Goal: Task Accomplishment & Management: Complete application form

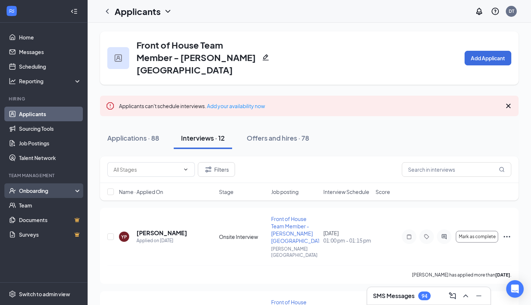
click at [39, 191] on div "Onboarding" at bounding box center [47, 190] width 56 height 7
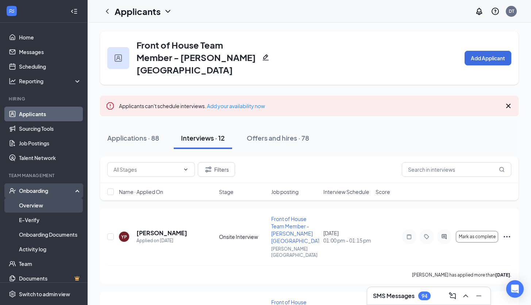
click at [35, 203] on link "Overview" at bounding box center [50, 205] width 62 height 15
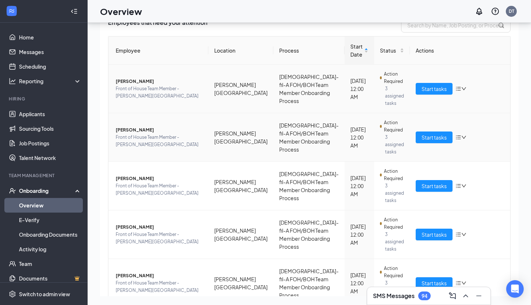
scroll to position [31, 0]
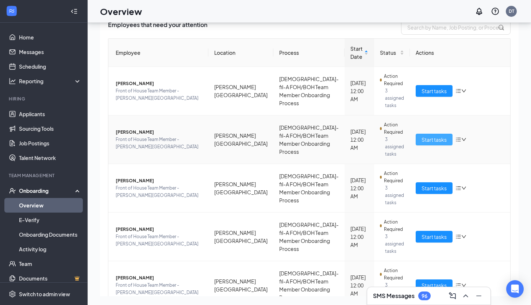
click at [424, 136] on span "Start tasks" at bounding box center [434, 140] width 25 height 8
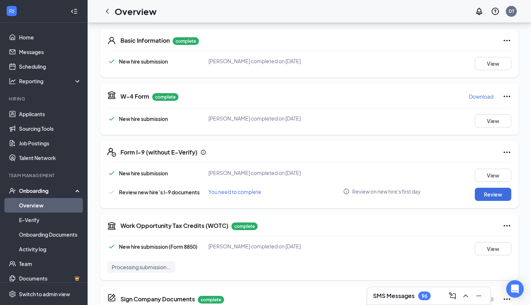
scroll to position [328, 0]
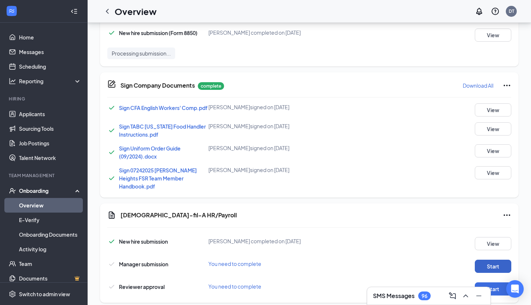
click at [502, 260] on button "Start" at bounding box center [493, 266] width 37 height 13
click at [486, 282] on button "Start" at bounding box center [493, 288] width 37 height 13
click at [496, 237] on button "View" at bounding box center [493, 243] width 37 height 13
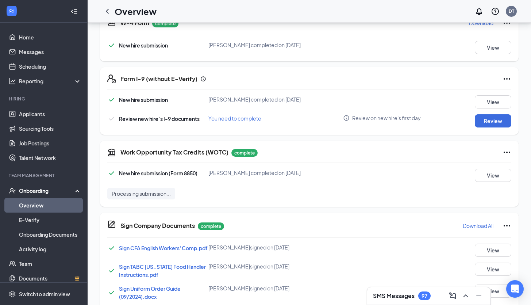
scroll to position [187, 0]
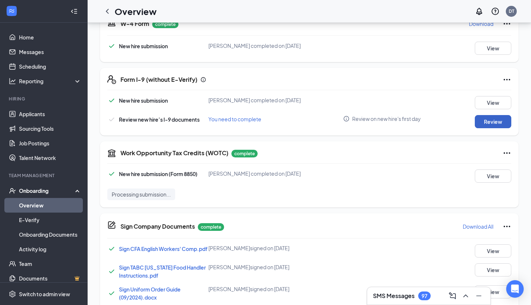
click at [486, 115] on button "Review" at bounding box center [493, 121] width 37 height 13
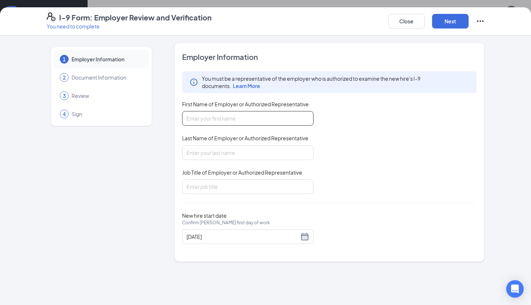
click at [272, 118] on input "First Name of Employer or Authorized Representative" at bounding box center [247, 118] width 131 height 15
type input "Devarion"
type input "[PERSON_NAME]"
click at [234, 184] on input "Job Title of Employer or Authorized Representative" at bounding box center [247, 186] width 131 height 15
type input "HR/Training Director"
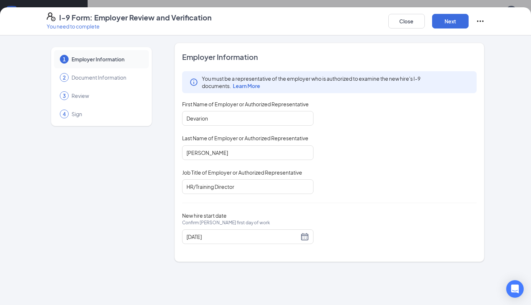
click at [375, 186] on div "You must be a representative of the employer who is authorized to examine the n…" at bounding box center [329, 132] width 295 height 123
click at [452, 22] on button "Next" at bounding box center [450, 21] width 37 height 15
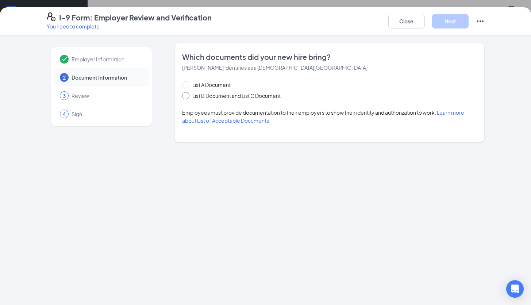
click at [215, 94] on span "List B Document and List C Document" at bounding box center [237, 96] width 94 height 8
click at [187, 94] on input "List B Document and List C Document" at bounding box center [184, 94] width 5 height 5
radio input "true"
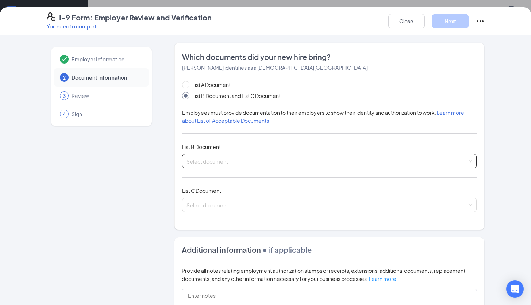
click at [255, 166] on span at bounding box center [327, 161] width 281 height 14
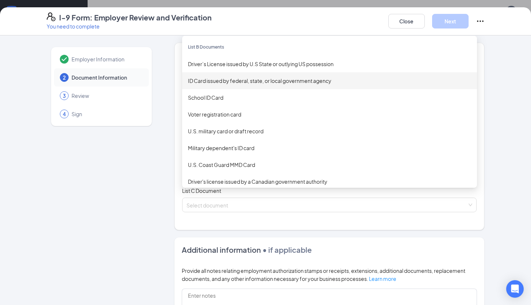
click at [317, 81] on div "ID Card issued by federal, state, or local government agency" at bounding box center [329, 81] width 283 height 8
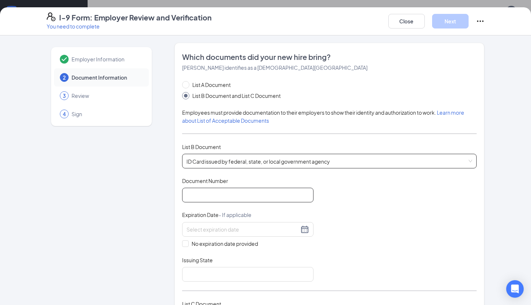
click at [232, 195] on input "Document Number" at bounding box center [247, 195] width 131 height 15
type input "51570628"
click at [233, 224] on div at bounding box center [247, 229] width 131 height 15
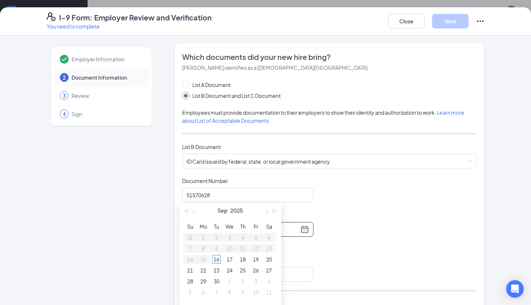
scroll to position [232, 0]
type input "[DATE]"
click at [194, 201] on span "button" at bounding box center [195, 201] width 4 height 4
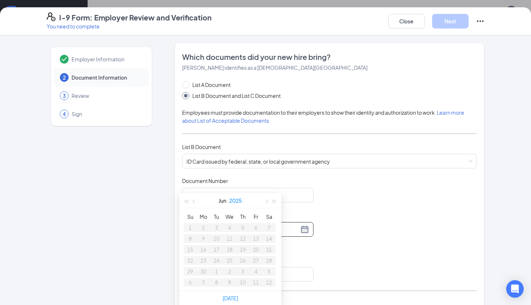
click at [238, 203] on button "2025" at bounding box center [235, 200] width 13 height 15
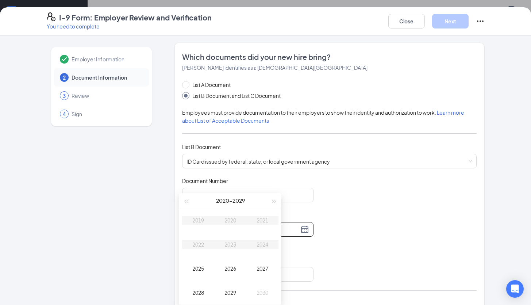
scroll to position [294, 0]
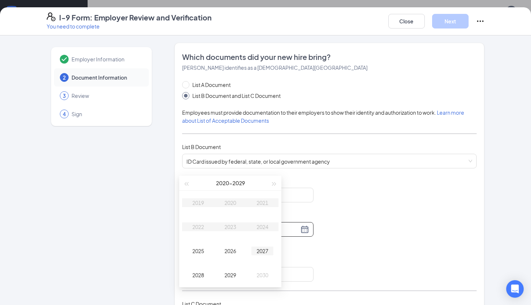
type input "[DATE]"
click at [274, 182] on button "button" at bounding box center [275, 183] width 8 height 15
click at [260, 204] on div "2031" at bounding box center [263, 202] width 22 height 9
click at [266, 224] on div "Jun" at bounding box center [263, 226] width 22 height 9
type input "[DATE]"
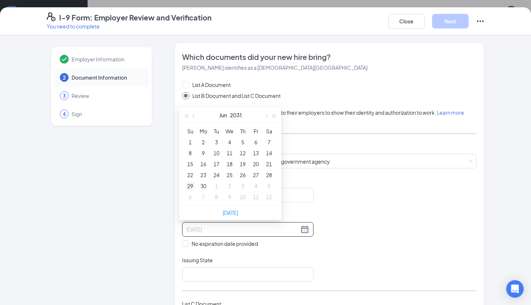
type input "[DATE]"
click at [187, 185] on div "29" at bounding box center [190, 186] width 9 height 9
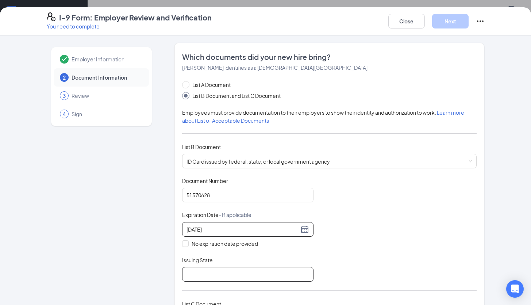
click at [258, 272] on input "Issuing State" at bounding box center [247, 274] width 131 height 15
click at [187, 274] on input "[US_STATE]" at bounding box center [247, 274] width 131 height 15
click at [185, 274] on input "[US_STATE]" at bounding box center [247, 274] width 131 height 15
click at [194, 276] on input "Staye of [US_STATE]" at bounding box center [247, 274] width 131 height 15
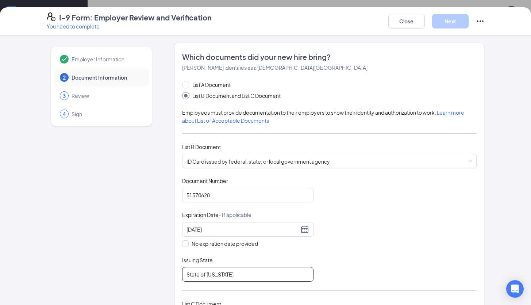
type input "State of [US_STATE]"
click at [340, 247] on div "Document Title ID Card issued by federal, state, or local government agency Doc…" at bounding box center [329, 229] width 295 height 104
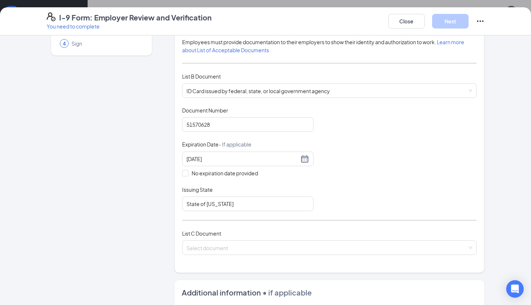
scroll to position [73, 0]
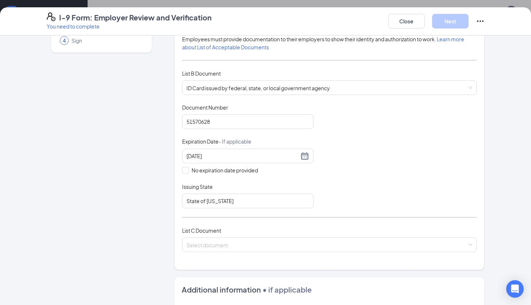
click at [340, 247] on input "search" at bounding box center [327, 243] width 281 height 11
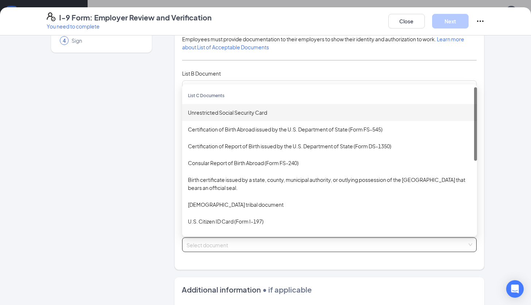
click at [278, 114] on div "Unrestricted Social Security Card" at bounding box center [329, 112] width 283 height 8
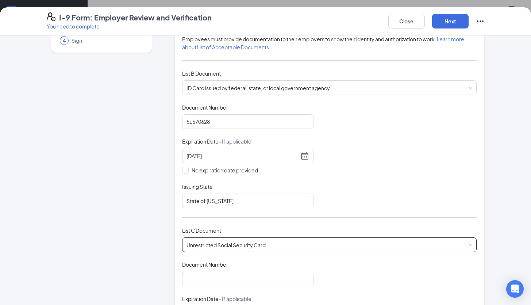
scroll to position [184, 0]
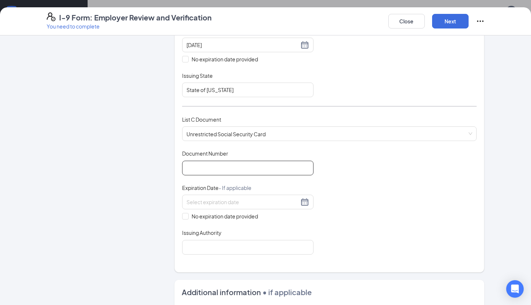
click at [222, 169] on input "Document Number" at bounding box center [247, 168] width 131 height 15
type input "634042128"
click at [347, 180] on div "Document Title Unrestricted Social Security Card Document Number 634042128 Expi…" at bounding box center [329, 202] width 295 height 104
click at [189, 215] on span "No expiration date provided" at bounding box center [225, 216] width 72 height 8
click at [187, 215] on input "No expiration date provided" at bounding box center [184, 215] width 5 height 5
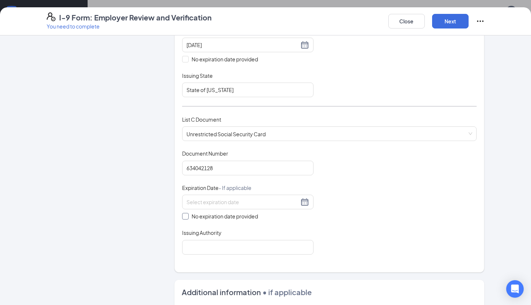
checkbox input "true"
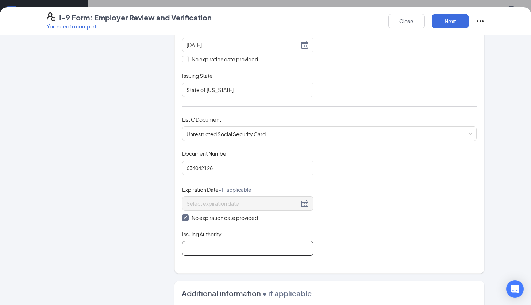
click at [200, 246] on input "Issuing Authority" at bounding box center [247, 248] width 131 height 15
type input "Social Security Administration"
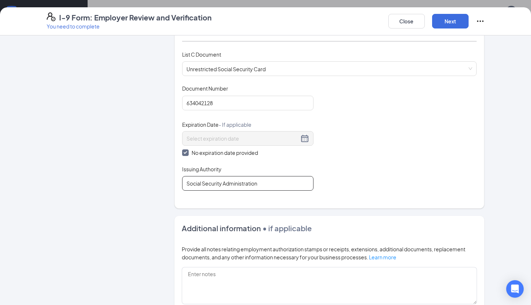
scroll to position [249, 0]
click at [444, 21] on button "Next" at bounding box center [450, 21] width 37 height 15
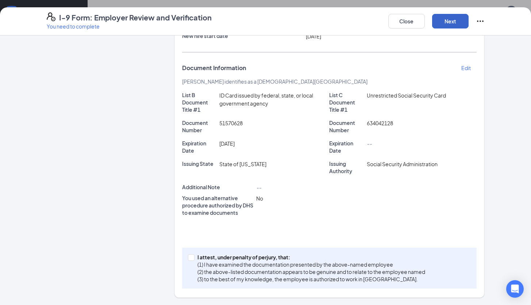
scroll to position [108, 0]
click at [451, 21] on button "Next" at bounding box center [450, 21] width 37 height 15
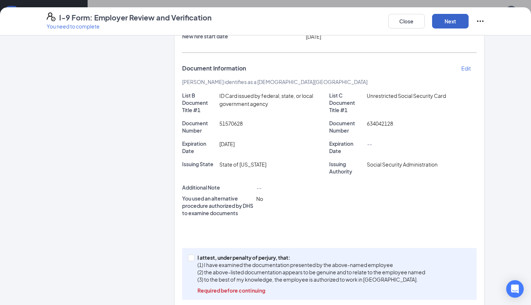
scroll to position [119, 0]
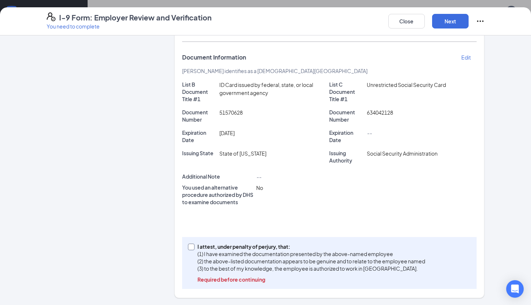
click at [188, 247] on input "I attest, under penalty of [PERSON_NAME], that: (1) I have examined the documen…" at bounding box center [190, 246] width 5 height 5
checkbox input "true"
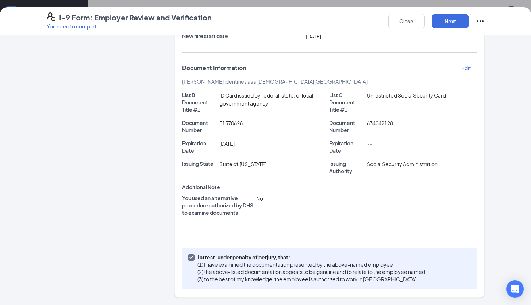
scroll to position [108, 0]
click at [454, 21] on button "Next" at bounding box center [450, 21] width 37 height 15
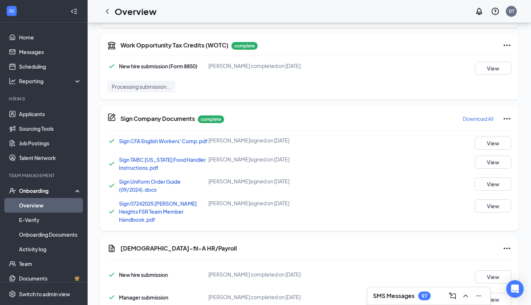
scroll to position [328, 0]
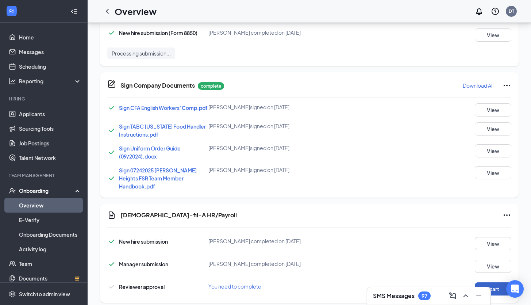
click at [482, 282] on button "Start" at bounding box center [493, 288] width 37 height 13
click at [37, 203] on link "Overview" at bounding box center [50, 205] width 62 height 15
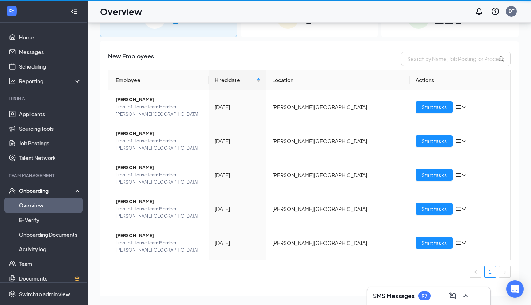
scroll to position [33, 0]
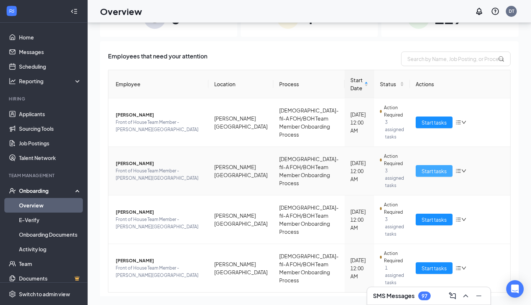
click at [431, 167] on span "Start tasks" at bounding box center [434, 171] width 25 height 8
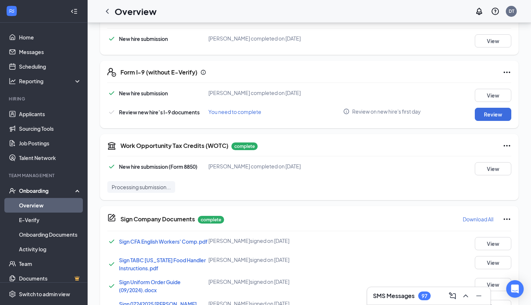
scroll to position [192, 0]
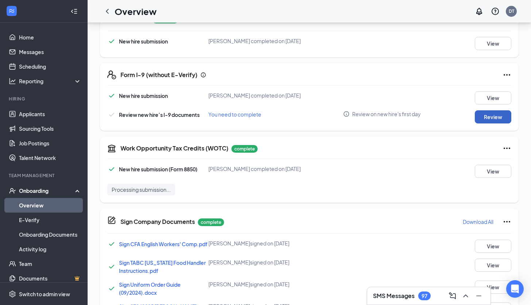
click at [480, 110] on button "Review" at bounding box center [493, 116] width 37 height 13
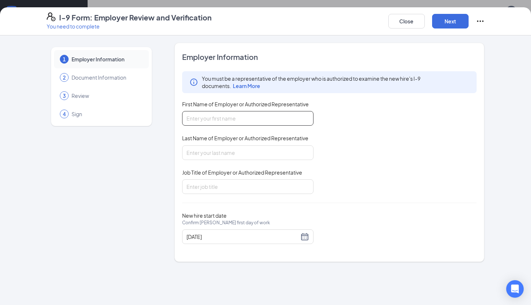
click at [258, 114] on input "First Name of Employer or Authorized Representative" at bounding box center [247, 118] width 131 height 15
type input "Devarion"
type input "[PERSON_NAME]"
click at [228, 181] on input "Job Title of Employer or Authorized Representative" at bounding box center [247, 186] width 131 height 15
click at [227, 192] on input "Job Title of Employer or Authorized Representative" at bounding box center [247, 186] width 131 height 15
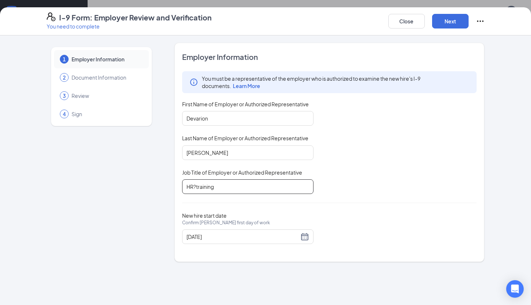
drag, startPoint x: 198, startPoint y: 188, endPoint x: 194, endPoint y: 188, distance: 3.7
click at [194, 188] on input "HR?training" at bounding box center [247, 186] width 131 height 15
click at [234, 186] on input "HR/Training" at bounding box center [247, 186] width 131 height 15
type input "HR/Training Director"
click at [363, 205] on div "Employer Information You must be a representative of the employer who is author…" at bounding box center [329, 152] width 295 height 201
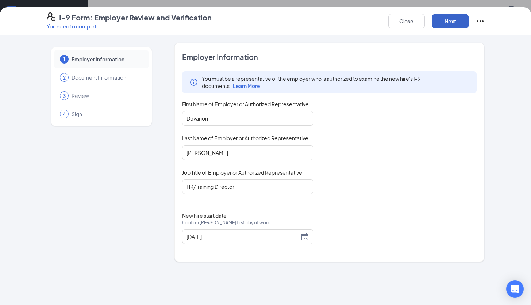
click at [458, 19] on button "Next" at bounding box center [450, 21] width 37 height 15
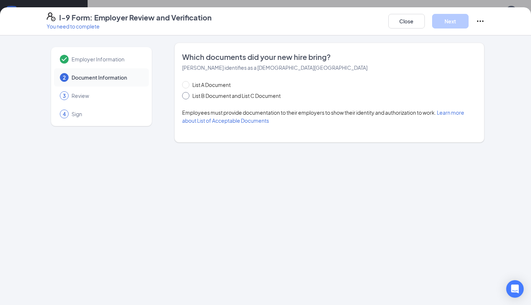
click at [257, 95] on span "List B Document and List C Document" at bounding box center [237, 96] width 94 height 8
click at [187, 95] on input "List B Document and List C Document" at bounding box center [184, 94] width 5 height 5
radio input "true"
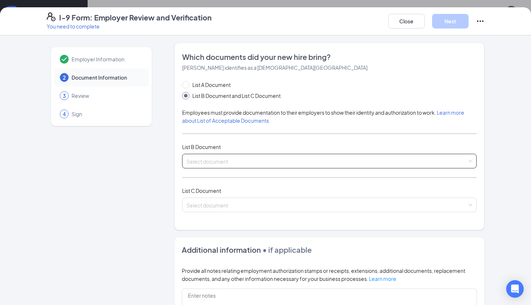
click at [249, 165] on span at bounding box center [327, 161] width 281 height 14
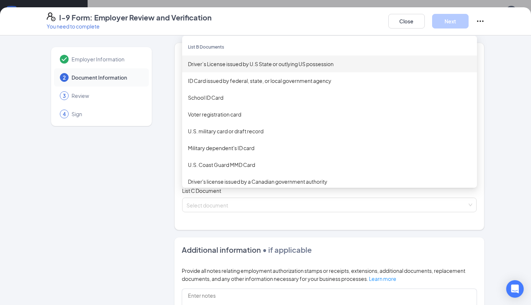
click at [234, 62] on div "Driver’s License issued by U.S State or outlying US possession" at bounding box center [329, 64] width 283 height 8
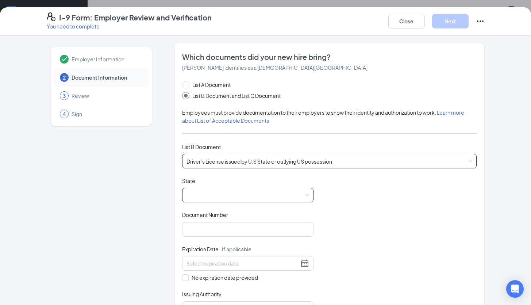
click at [223, 199] on span at bounding box center [248, 195] width 123 height 14
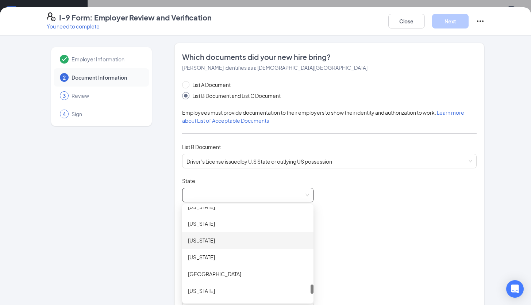
scroll to position [779, 0]
click at [235, 225] on div "[US_STATE]" at bounding box center [248, 226] width 120 height 8
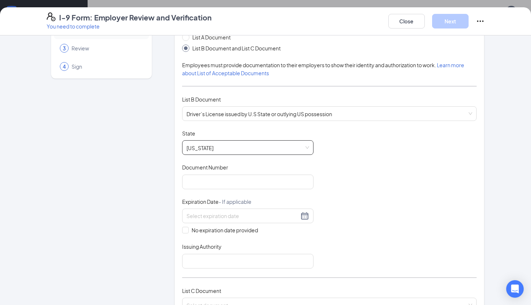
scroll to position [48, 0]
click at [260, 174] on input "Document Number" at bounding box center [247, 181] width 131 height 15
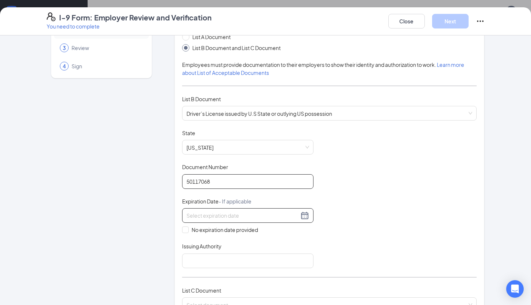
type input "50117068"
click at [253, 216] on input at bounding box center [243, 215] width 113 height 8
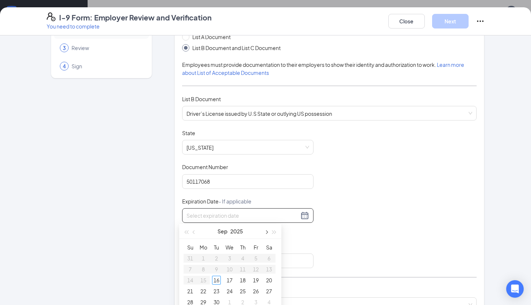
click at [266, 231] on span "button" at bounding box center [266, 232] width 4 height 4
click at [237, 229] on button "2025" at bounding box center [236, 231] width 13 height 15
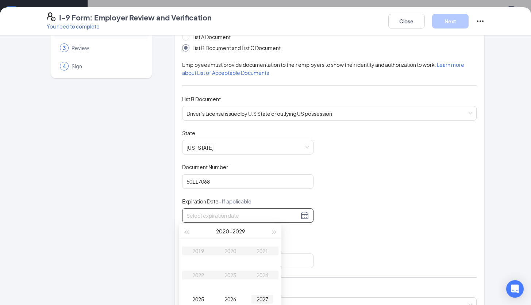
type input "[DATE]"
click at [274, 230] on span "button" at bounding box center [275, 232] width 4 height 4
click at [199, 272] on div "2032" at bounding box center [198, 275] width 22 height 9
type input "[DATE]"
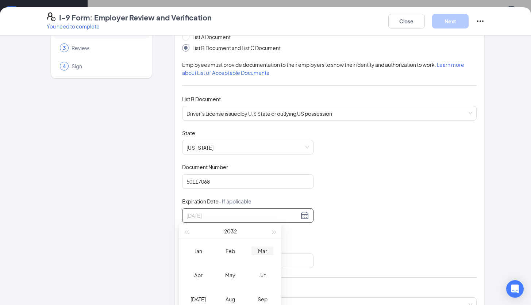
click at [265, 248] on div "Mar" at bounding box center [263, 251] width 22 height 9
type input "[DATE]"
click at [192, 269] on div "7" at bounding box center [190, 269] width 9 height 9
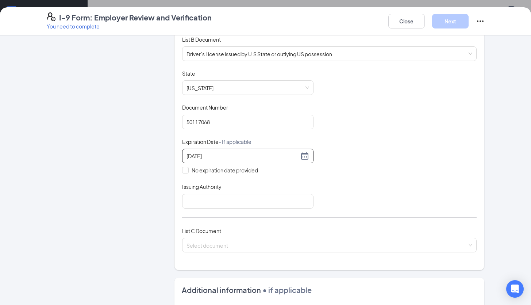
scroll to position [110, 0]
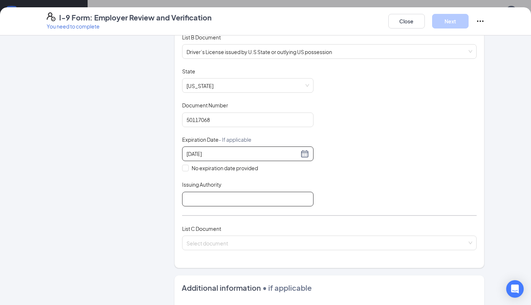
click at [273, 198] on input "Issuing Authority" at bounding box center [247, 199] width 131 height 15
click at [185, 198] on input "[US_STATE]" at bounding box center [247, 199] width 131 height 15
type input "State of [US_STATE]"
click at [343, 195] on div "Document Title Driver’s License issued by U.S State or outlying US possession S…" at bounding box center [329, 137] width 295 height 139
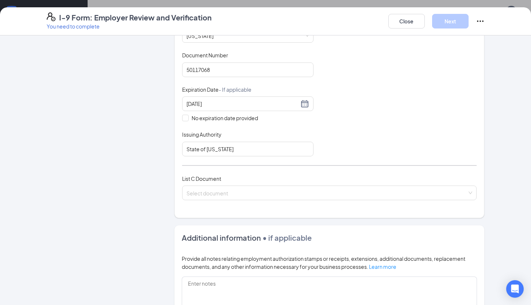
scroll to position [161, 0]
click at [324, 182] on div "List C Document Select document" at bounding box center [329, 191] width 295 height 34
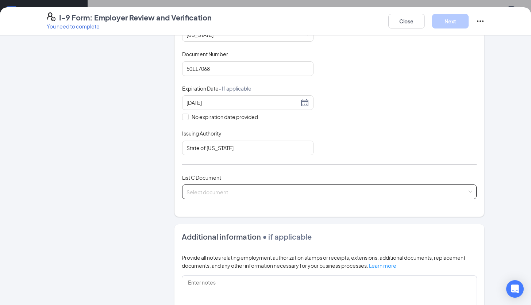
click at [323, 188] on input "search" at bounding box center [327, 190] width 281 height 11
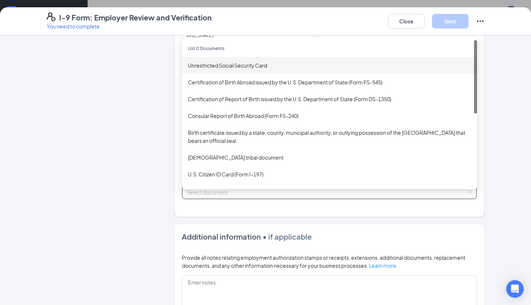
click at [283, 64] on div "Unrestricted Social Security Card" at bounding box center [329, 65] width 283 height 8
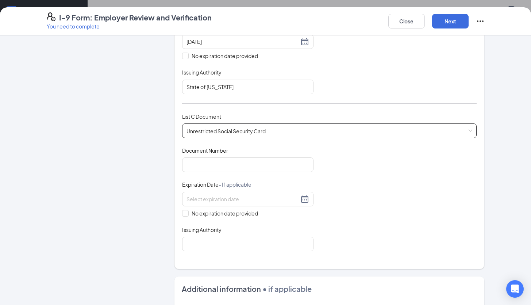
scroll to position [223, 0]
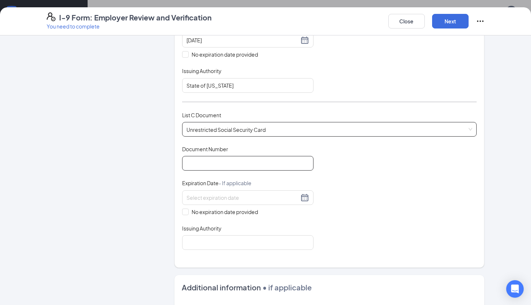
click at [243, 160] on input "Document Number" at bounding box center [247, 163] width 131 height 15
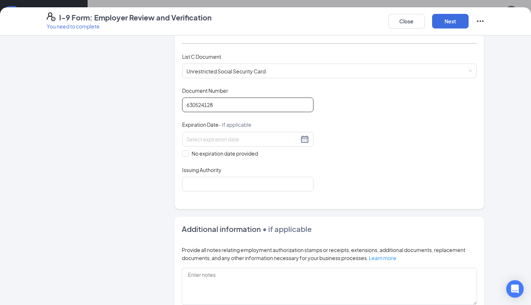
scroll to position [283, 0]
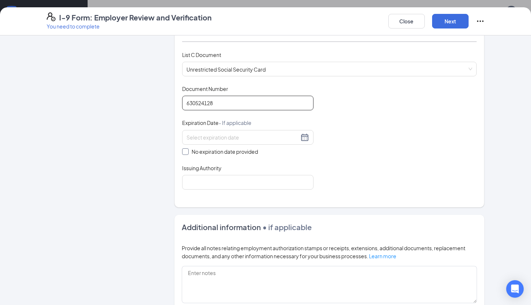
type input "630524128"
click at [183, 151] on input "No expiration date provided" at bounding box center [184, 150] width 5 height 5
checkbox input "true"
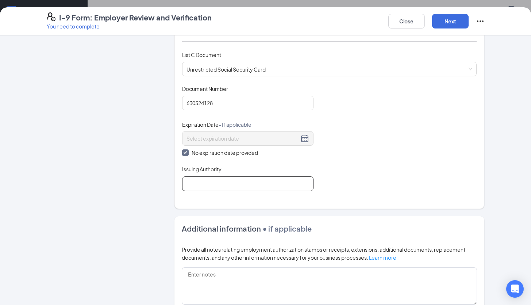
click at [207, 188] on input "Issuing Authority" at bounding box center [247, 183] width 131 height 15
type input "Social Security Administration"
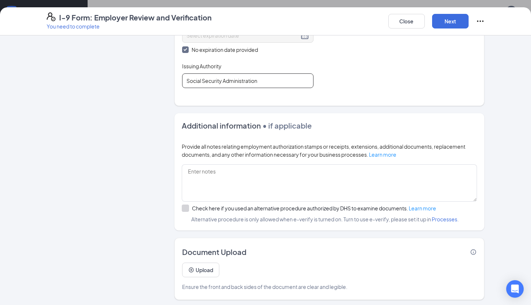
scroll to position [206, 0]
click at [451, 19] on button "Next" at bounding box center [450, 21] width 37 height 15
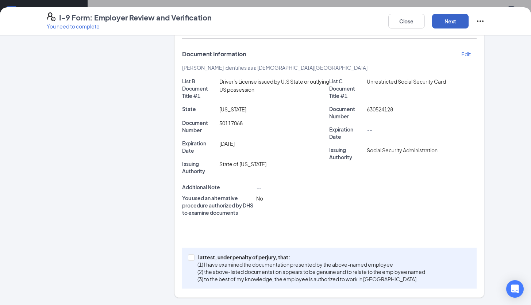
scroll to position [122, 0]
click at [451, 19] on button "Next" at bounding box center [450, 21] width 37 height 15
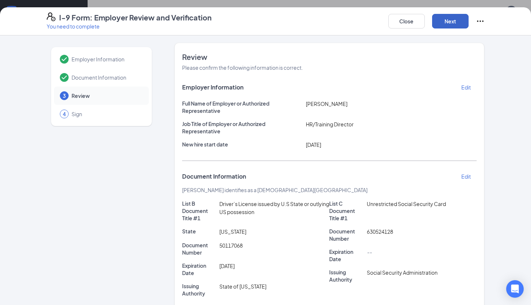
scroll to position [133, 0]
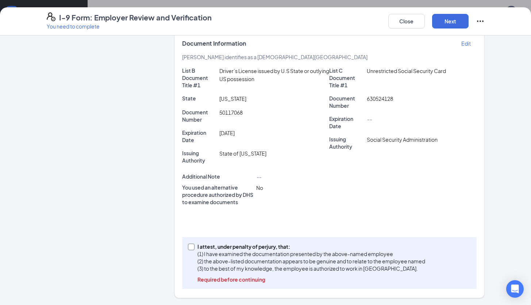
click at [190, 245] on span at bounding box center [191, 247] width 7 height 7
click at [190, 245] on input "I attest, under penalty of [PERSON_NAME], that: (1) I have examined the documen…" at bounding box center [190, 246] width 5 height 5
checkbox input "true"
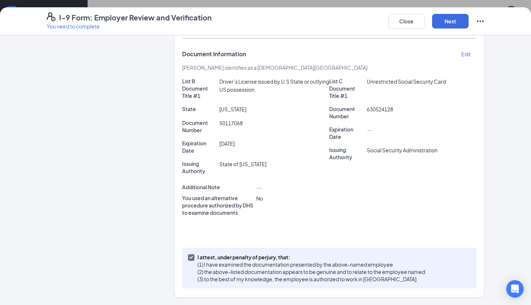
scroll to position [122, 0]
click at [454, 23] on button "Next" at bounding box center [450, 21] width 37 height 15
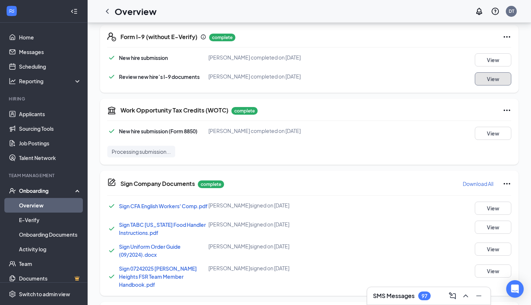
scroll to position [328, 0]
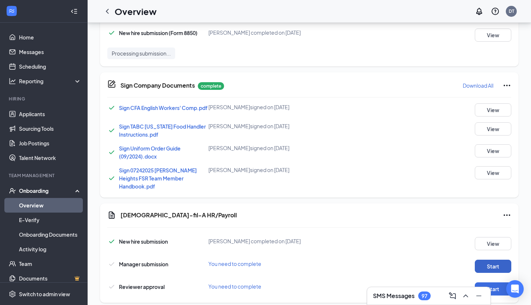
click at [486, 260] on button "Start" at bounding box center [493, 266] width 37 height 13
click at [485, 282] on button "Start" at bounding box center [493, 288] width 37 height 13
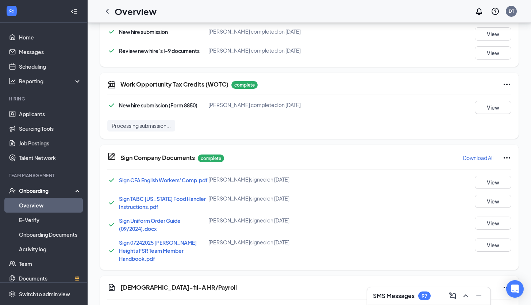
scroll to position [331, 0]
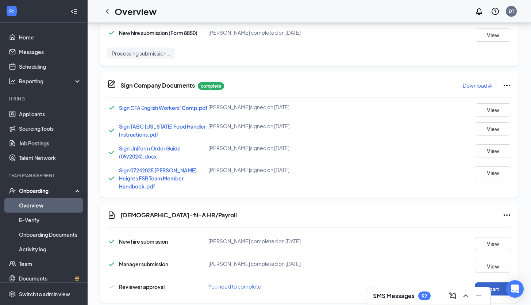
click at [482, 282] on button "Start" at bounding box center [493, 288] width 37 height 13
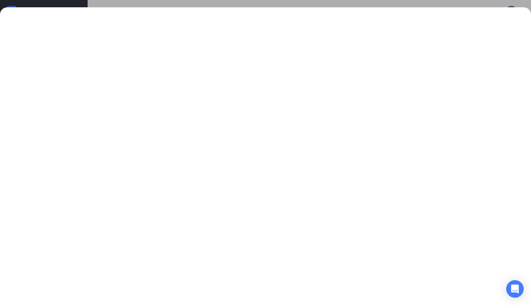
click at [68, 4] on div at bounding box center [265, 152] width 531 height 305
